Goal: Connect with others: Connect with others

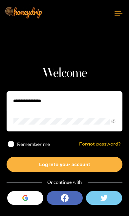
click at [79, 104] on input "text" at bounding box center [65, 101] width 116 height 20
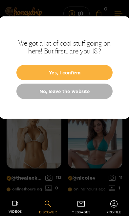
scroll to position [8, 0]
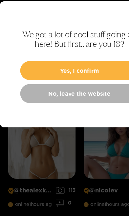
click at [85, 65] on button "Yes, I confirm" at bounding box center [64, 72] width 96 height 15
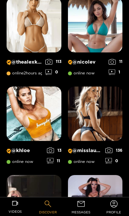
click at [84, 209] on icon at bounding box center [80, 203] width 9 height 9
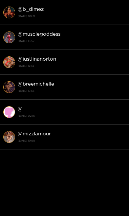
click at [27, 9] on strong "@ b_dimez" at bounding box center [31, 9] width 26 height 6
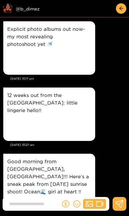
scroll to position [1459, 0]
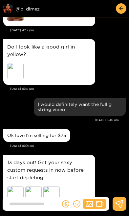
click at [24, 11] on div "Preview @ b_dimez" at bounding box center [39, 8] width 73 height 10
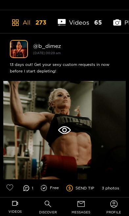
scroll to position [298, 0]
click at [12, 185] on icon at bounding box center [10, 187] width 7 height 7
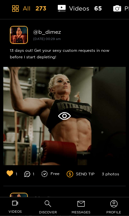
click at [73, 118] on div at bounding box center [64, 116] width 122 height 98
